Goal: Use online tool/utility: Utilize a website feature to perform a specific function

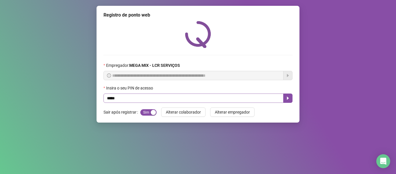
type input "*****"
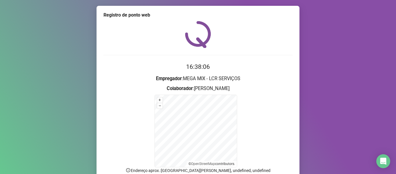
scroll to position [51, 0]
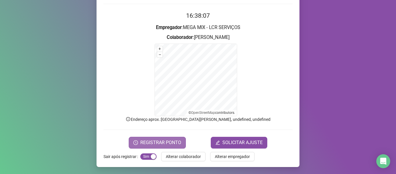
click at [169, 142] on span "REGISTRAR PONTO" at bounding box center [160, 142] width 41 height 7
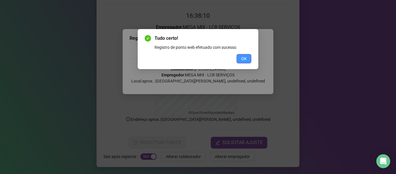
click at [241, 59] on button "OK" at bounding box center [244, 58] width 15 height 9
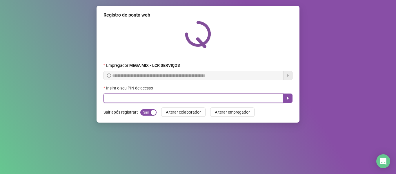
click at [200, 98] on input "text" at bounding box center [194, 97] width 180 height 9
type input "*****"
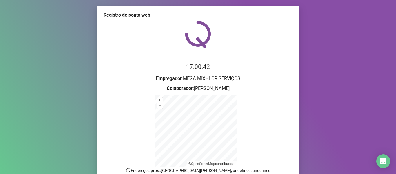
scroll to position [51, 0]
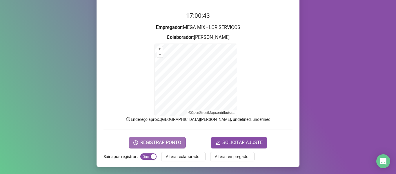
click at [174, 142] on span "REGISTRAR PONTO" at bounding box center [160, 142] width 41 height 7
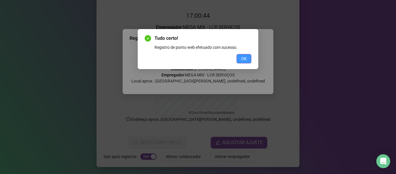
click at [250, 58] on button "OK" at bounding box center [244, 58] width 15 height 9
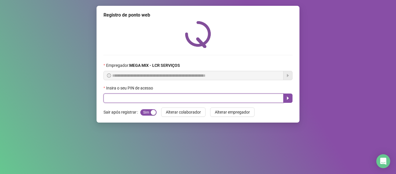
click at [241, 96] on input "text" at bounding box center [194, 97] width 180 height 9
type input "*****"
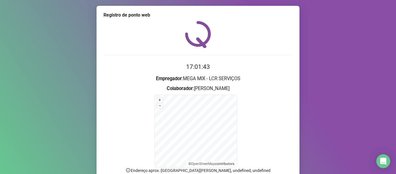
scroll to position [51, 0]
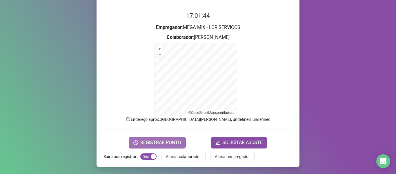
click at [147, 143] on span "REGISTRAR PONTO" at bounding box center [160, 142] width 41 height 7
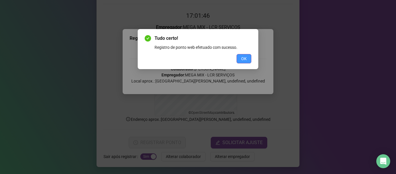
click at [248, 61] on button "OK" at bounding box center [244, 58] width 15 height 9
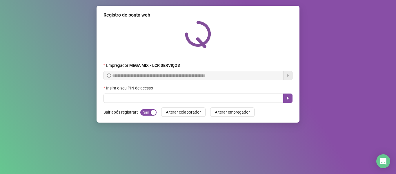
scroll to position [0, 0]
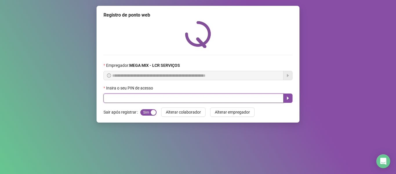
click at [275, 97] on input "text" at bounding box center [194, 97] width 180 height 9
type input "*****"
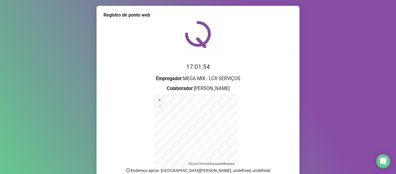
scroll to position [51, 0]
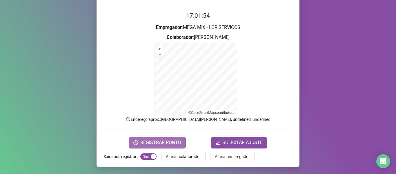
click at [148, 139] on span "REGISTRAR PONTO" at bounding box center [160, 142] width 41 height 7
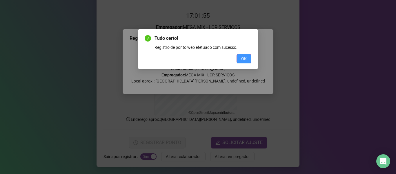
click at [242, 58] on span "OK" at bounding box center [244, 58] width 6 height 6
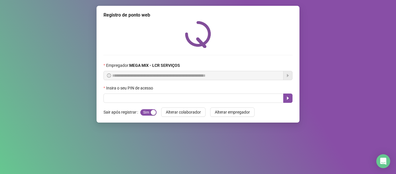
scroll to position [0, 0]
click at [251, 39] on div at bounding box center [198, 34] width 189 height 27
click at [259, 92] on div "Insira o seu PIN de acesso" at bounding box center [198, 89] width 189 height 9
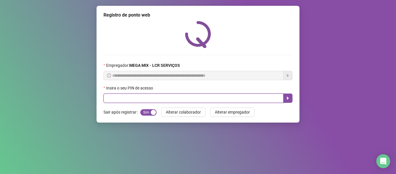
click at [260, 94] on input "text" at bounding box center [194, 97] width 180 height 9
type input "*****"
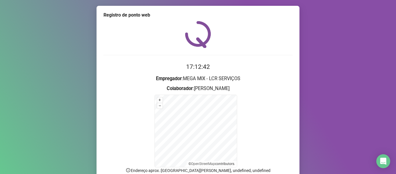
scroll to position [29, 0]
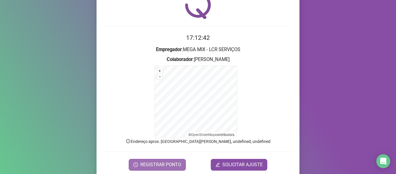
click at [170, 165] on span "REGISTRAR PONTO" at bounding box center [160, 164] width 41 height 7
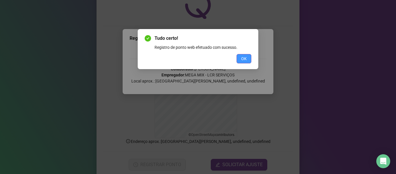
click at [246, 59] on span "OK" at bounding box center [244, 58] width 6 height 6
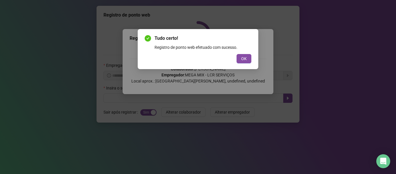
scroll to position [0, 0]
click at [250, 44] on div "Tudo certo! Registro de ponto web efetuado com sucesso. OK" at bounding box center [198, 87] width 396 height 174
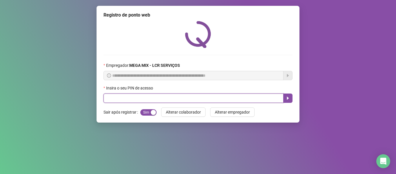
drag, startPoint x: 185, startPoint y: 99, endPoint x: 185, endPoint y: 102, distance: 3.2
click at [185, 99] on input "text" at bounding box center [194, 97] width 180 height 9
type input "*****"
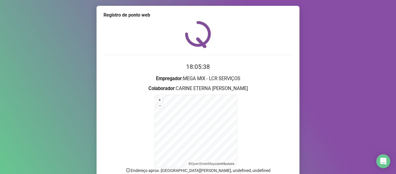
scroll to position [51, 0]
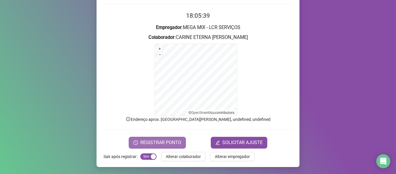
click at [177, 139] on span "REGISTRAR PONTO" at bounding box center [160, 142] width 41 height 7
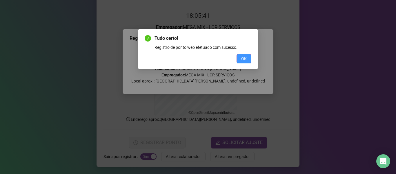
click at [241, 59] on button "OK" at bounding box center [244, 58] width 15 height 9
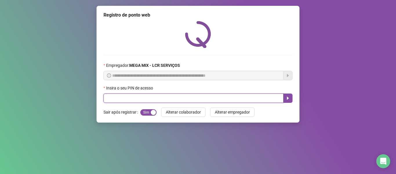
click at [205, 96] on input "text" at bounding box center [194, 97] width 180 height 9
type input "*****"
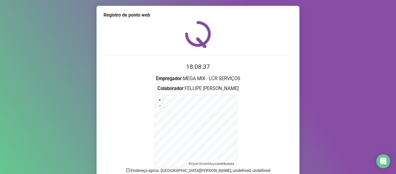
scroll to position [51, 0]
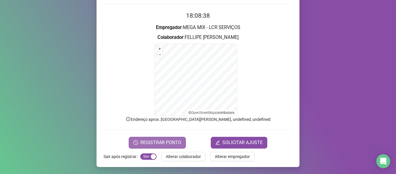
click at [169, 138] on button "REGISTRAR PONTO" at bounding box center [157, 143] width 57 height 12
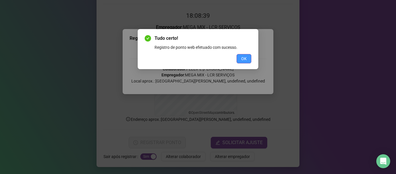
click at [248, 60] on button "OK" at bounding box center [244, 58] width 15 height 9
